Goal: Navigation & Orientation: Find specific page/section

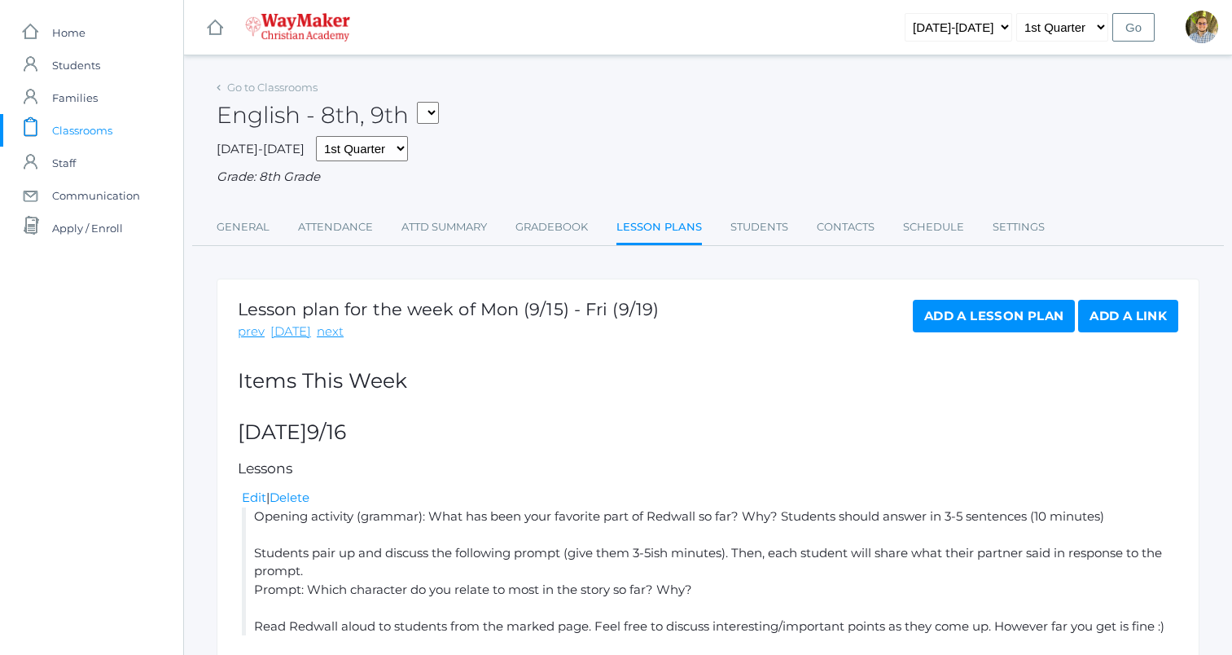
scroll to position [718, 0]
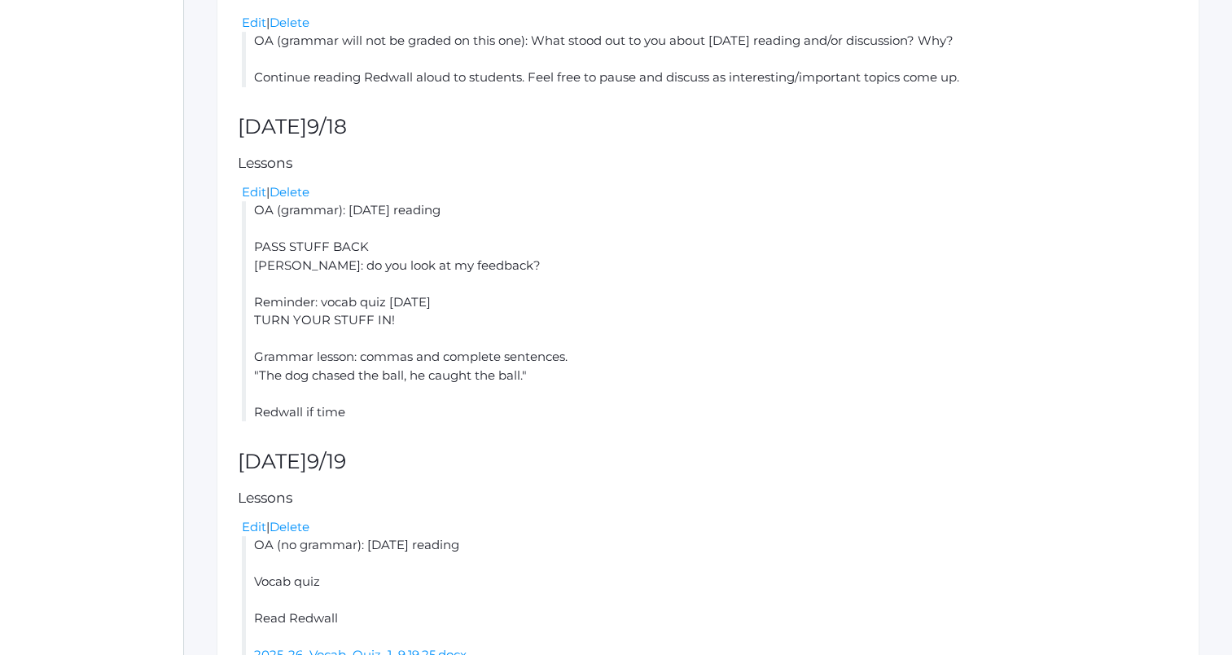
click at [1066, 280] on li "OA (grammar): [DATE] reading PASS STUFF BACK [PERSON_NAME]: do you look at my f…" at bounding box center [710, 311] width 936 height 220
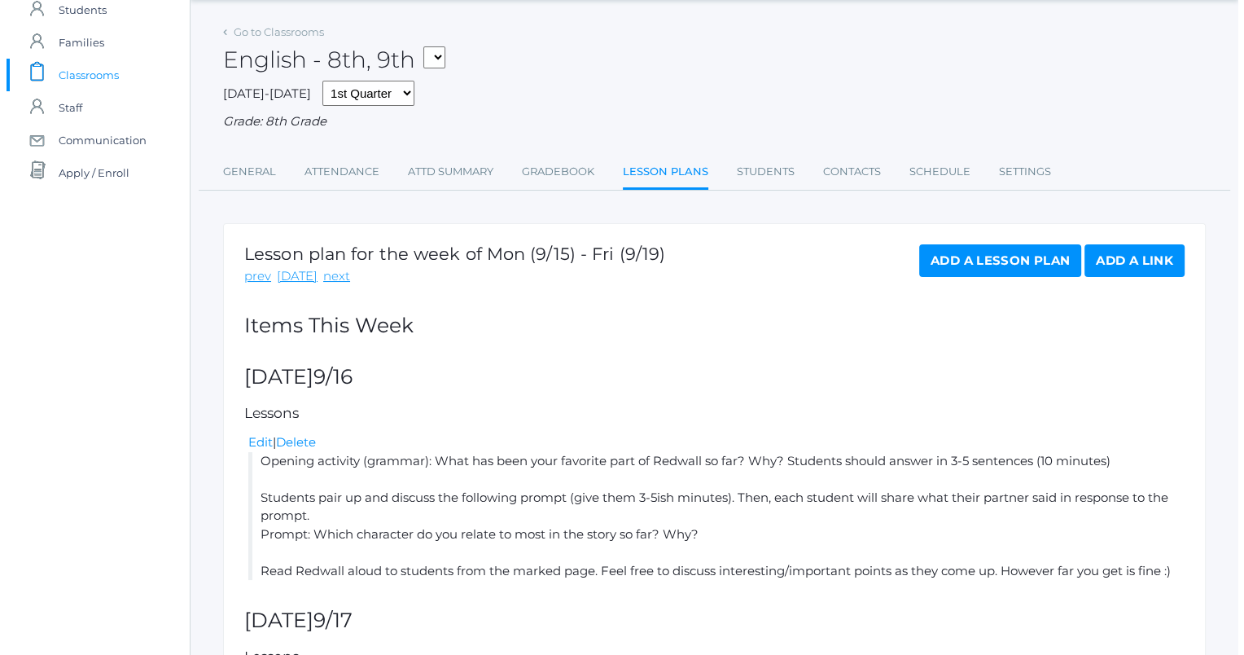
scroll to position [0, 0]
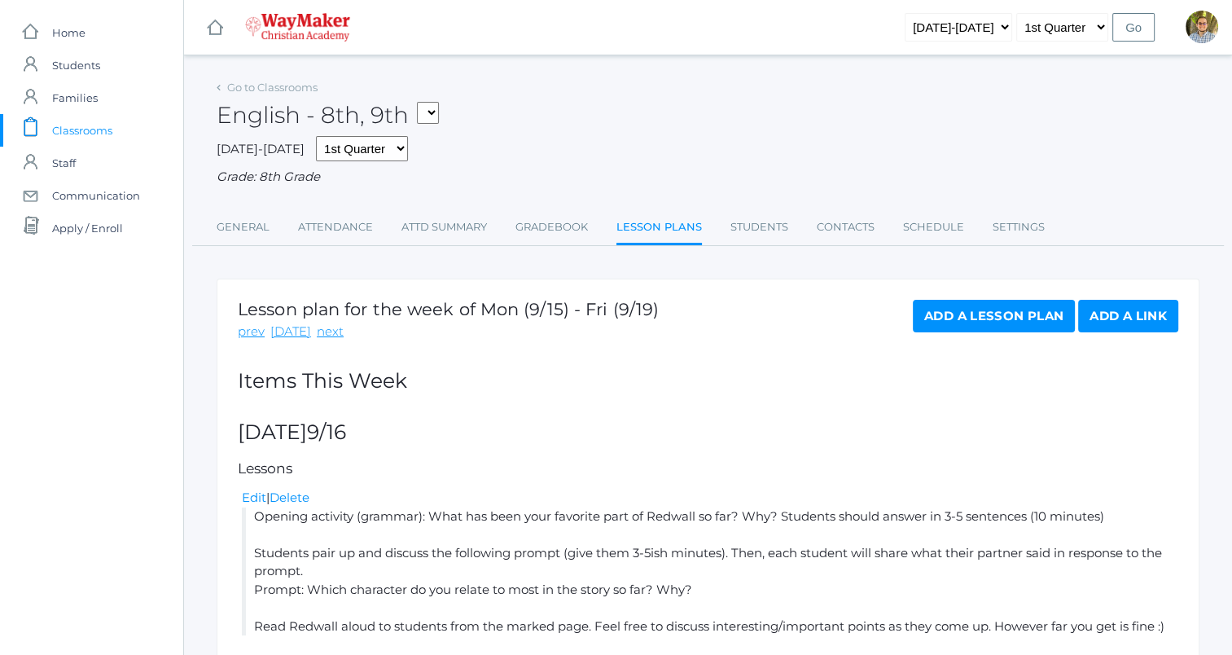
click at [98, 136] on span "Classrooms" at bounding box center [82, 130] width 60 height 33
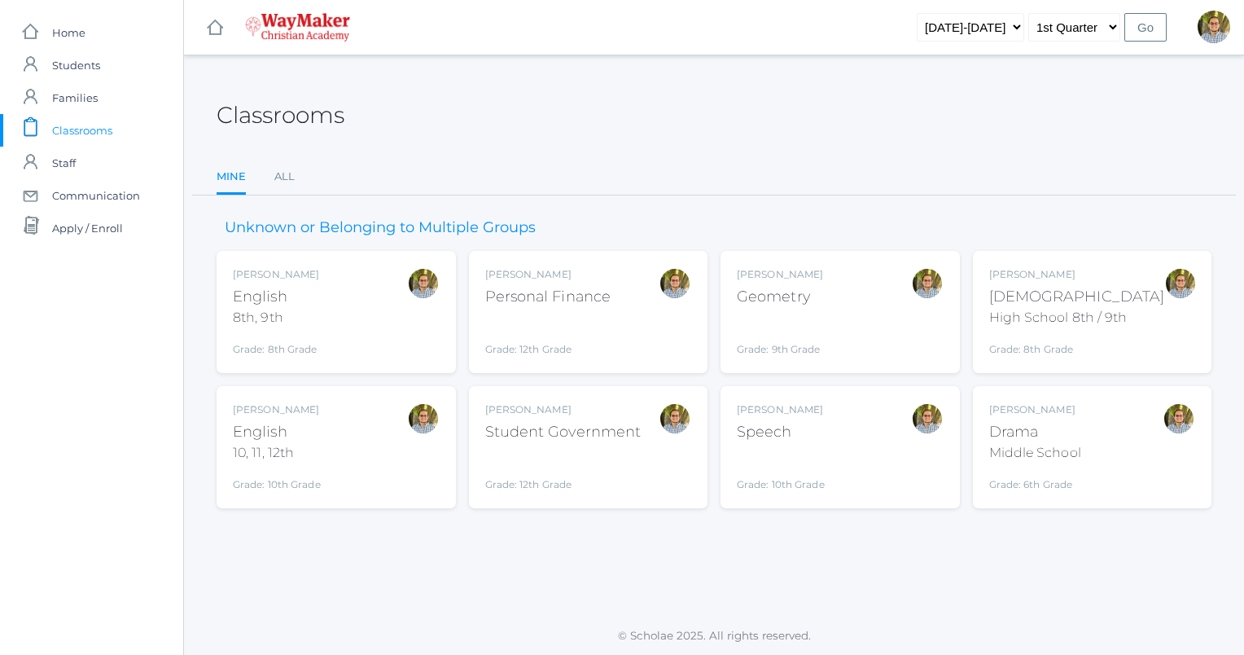
click at [355, 442] on div "Kylen Braileanu English 10, 11, 12th Grade: 10th Grade HSENGLISH" at bounding box center [336, 447] width 207 height 90
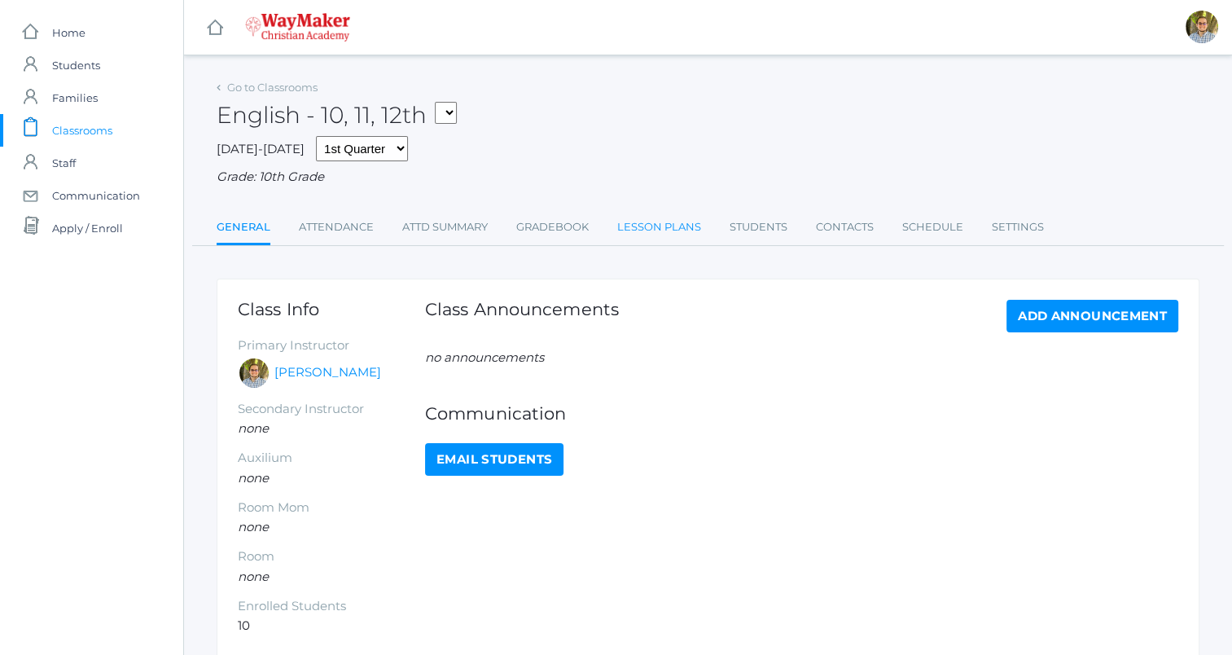
click at [652, 234] on link "Lesson Plans" at bounding box center [659, 227] width 84 height 33
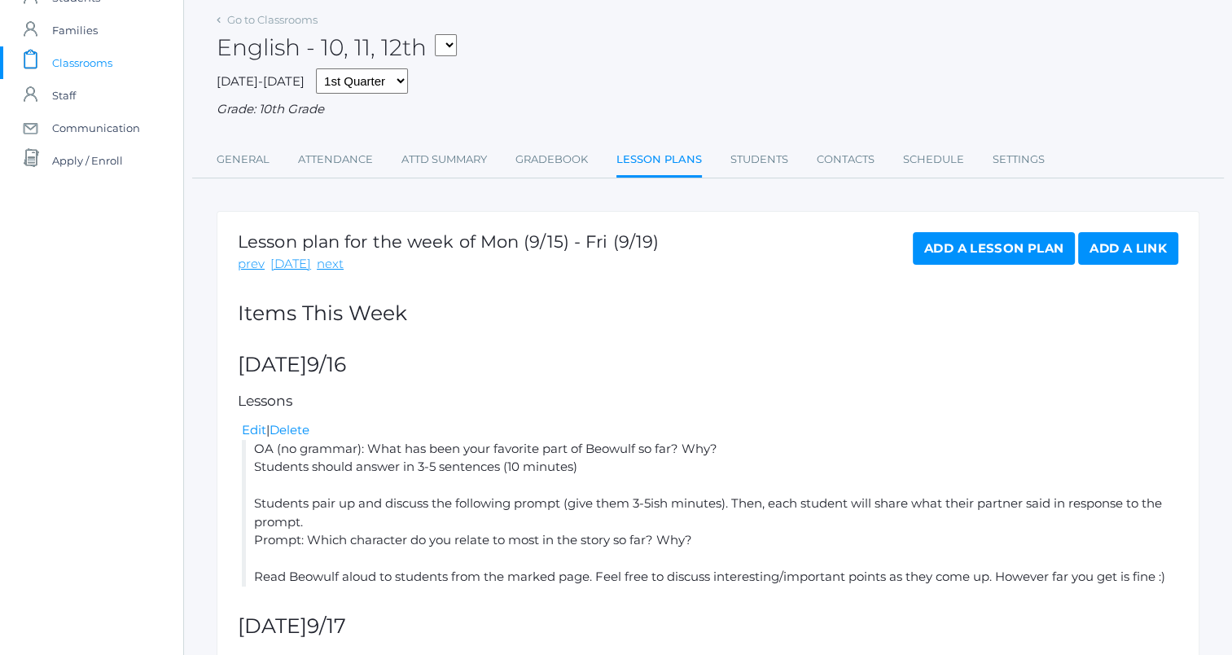
scroll to position [42, 0]
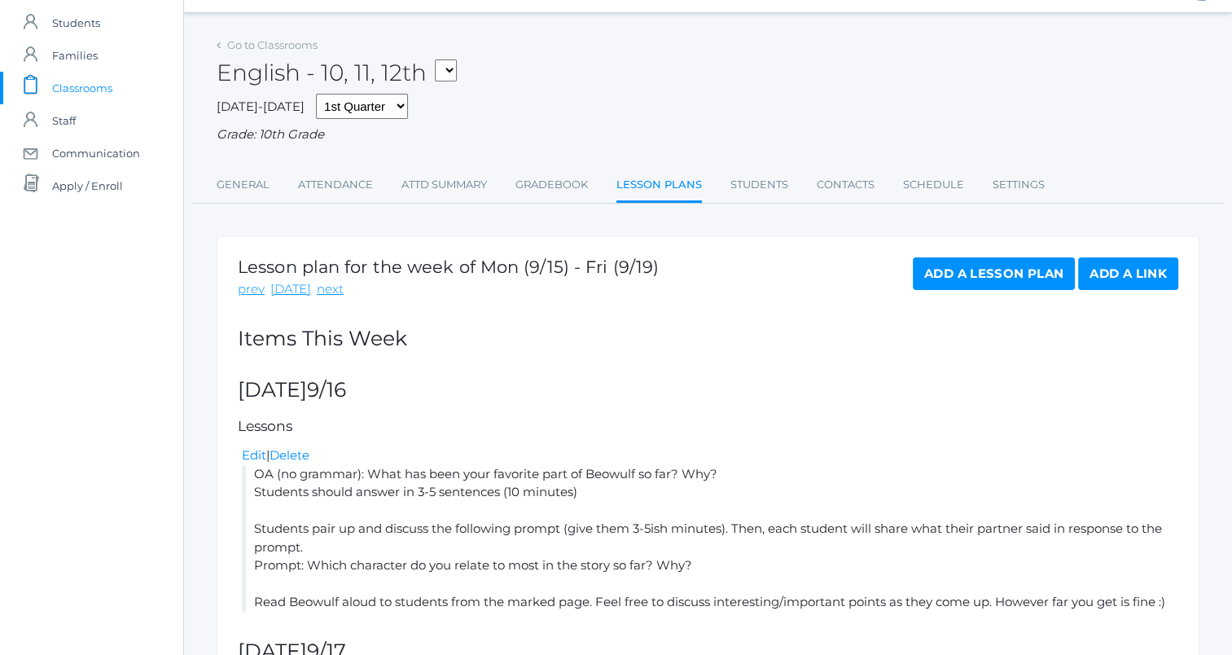
click at [72, 82] on span "Classrooms" at bounding box center [82, 88] width 60 height 33
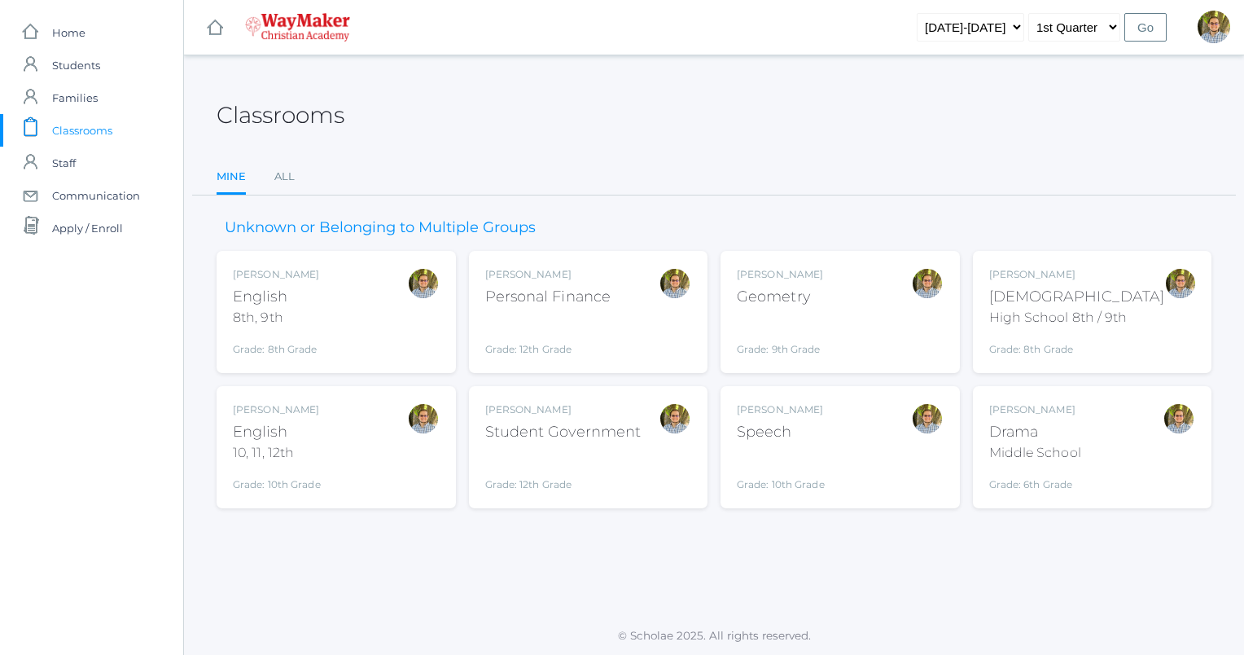
click at [381, 324] on div "Kylen Braileanu English 8th, 9th Grade: 8th Grade 08ENGLISH" at bounding box center [336, 312] width 207 height 90
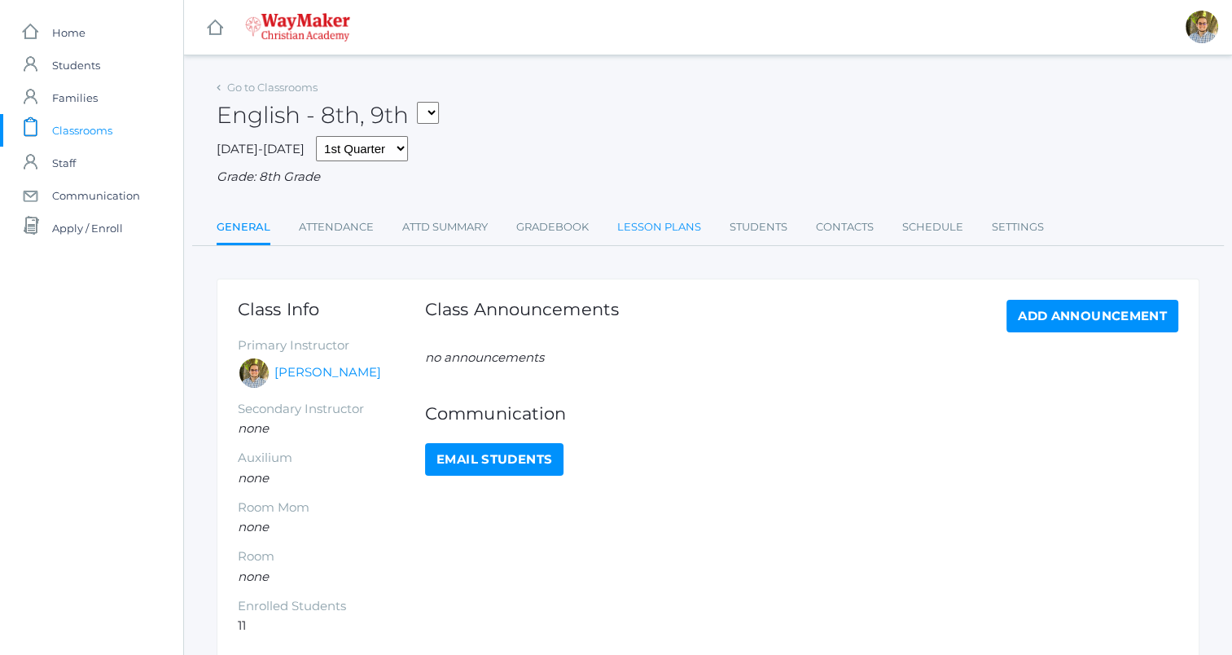
click at [663, 220] on link "Lesson Plans" at bounding box center [659, 227] width 84 height 33
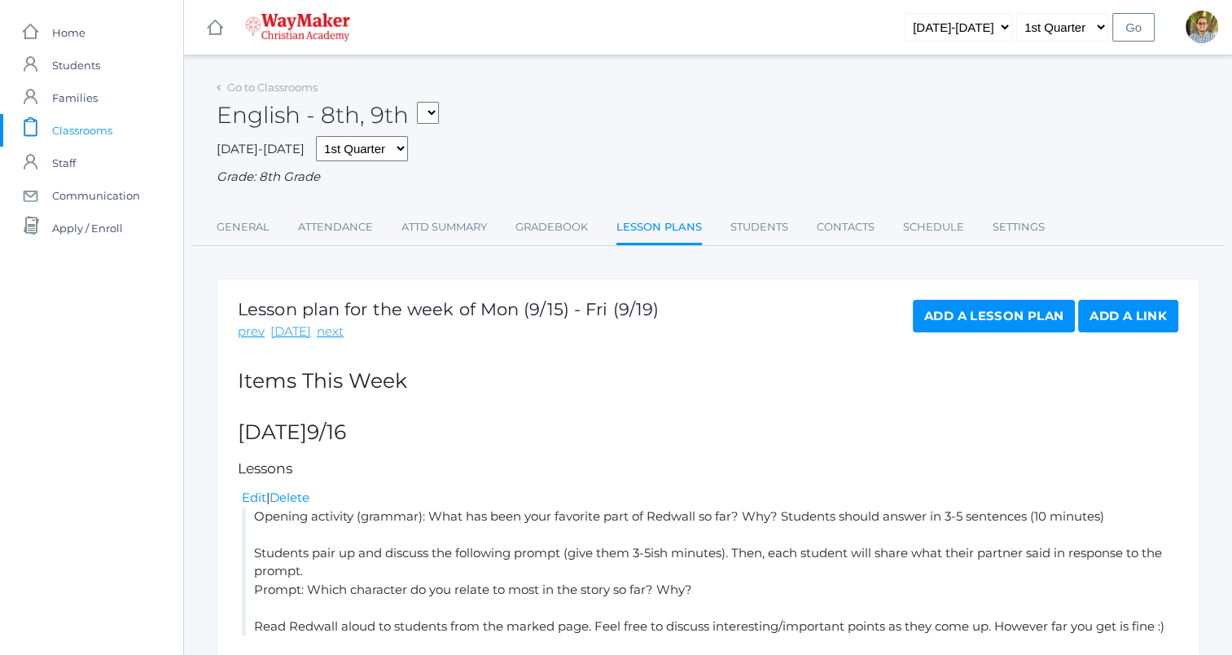
click at [120, 127] on link "icons/clipboard/plain Created with Sketch. Classrooms" at bounding box center [91, 130] width 183 height 33
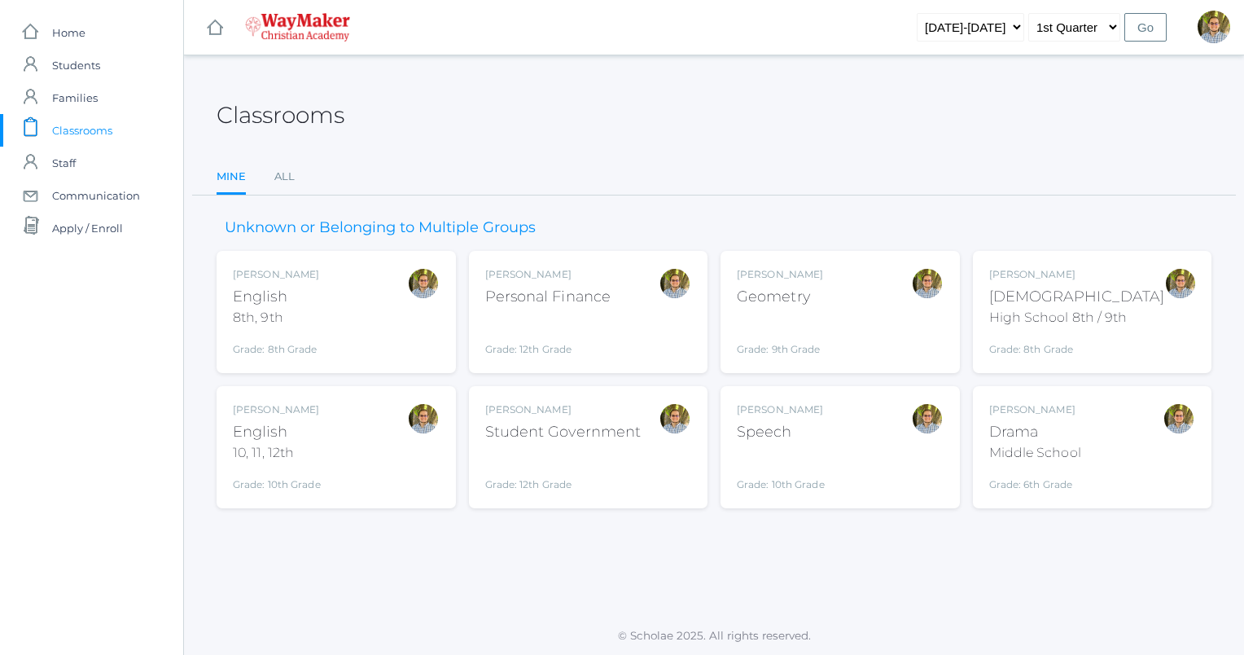
click at [432, 459] on div at bounding box center [423, 447] width 33 height 90
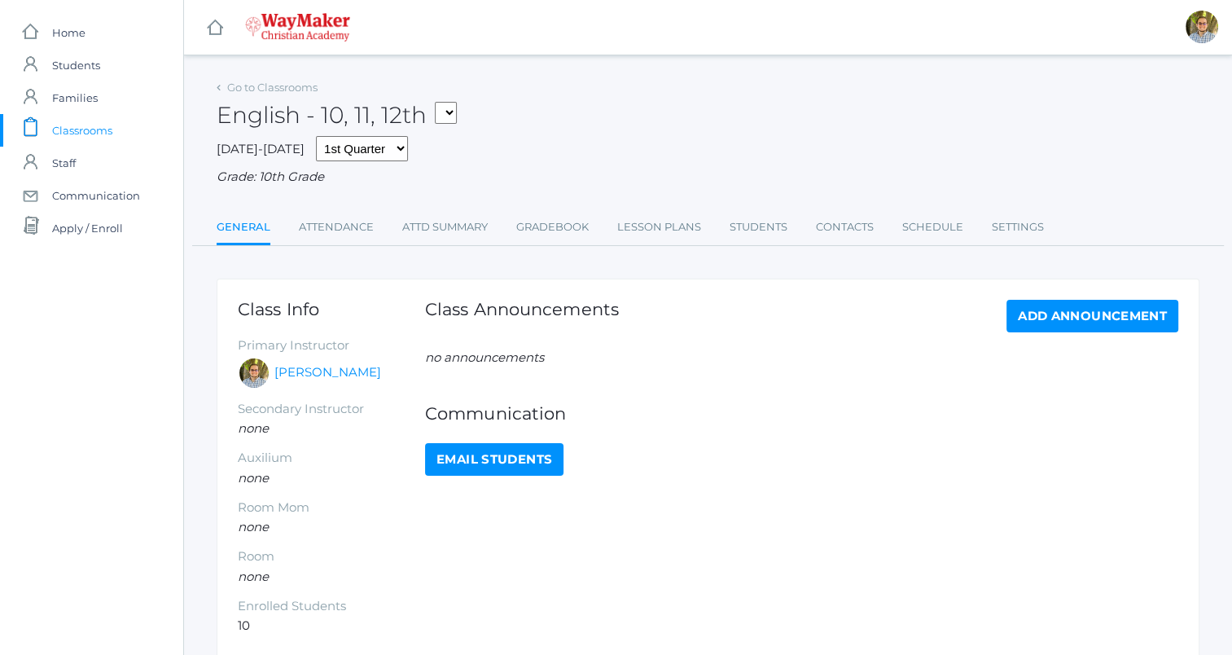
click at [644, 221] on link "Lesson Plans" at bounding box center [659, 227] width 84 height 33
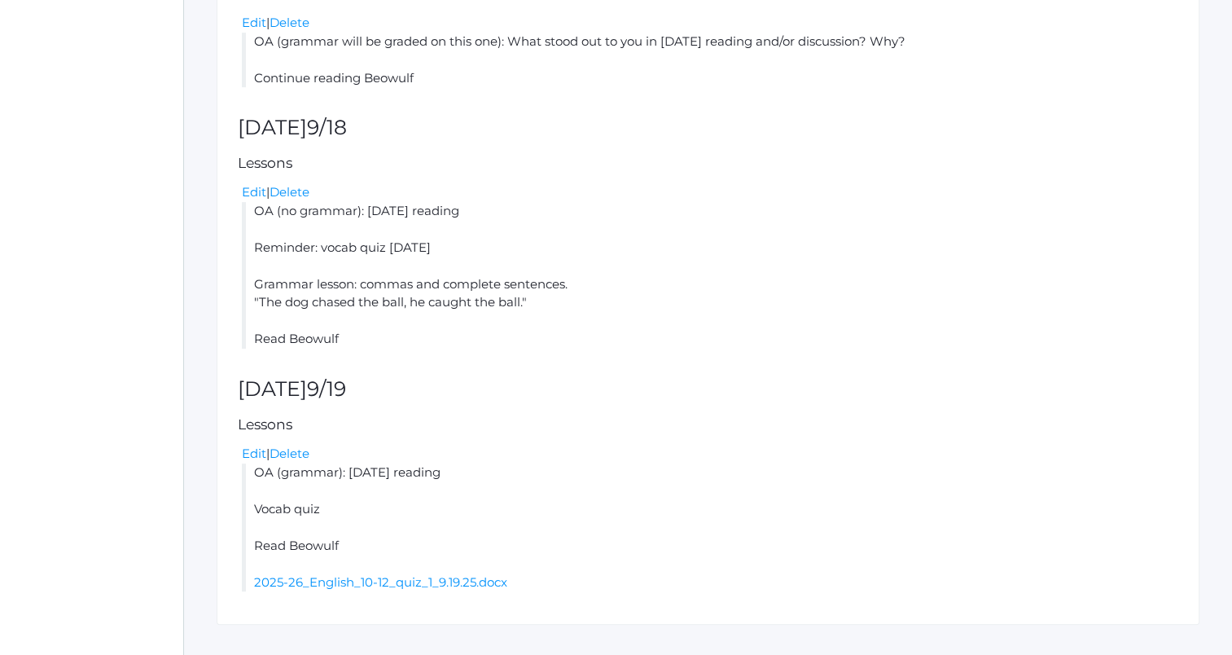
scroll to position [765, 0]
